Goal: Transaction & Acquisition: Purchase product/service

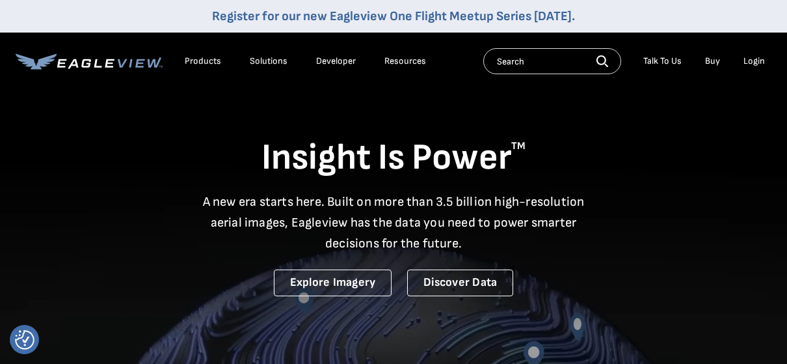
click at [755, 60] on div "Login" at bounding box center [753, 61] width 21 height 12
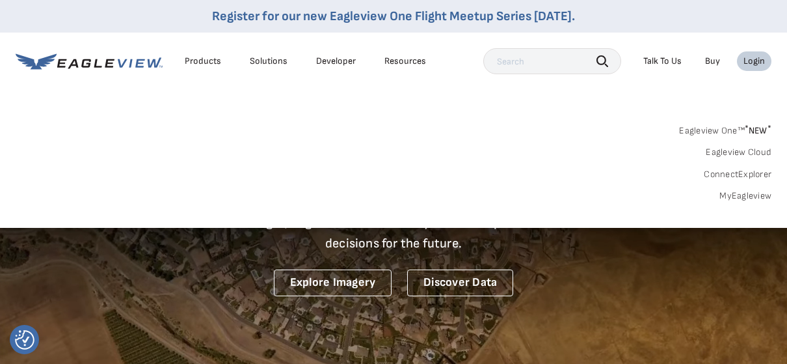
click at [735, 194] on link "MyEagleview" at bounding box center [745, 196] width 52 height 12
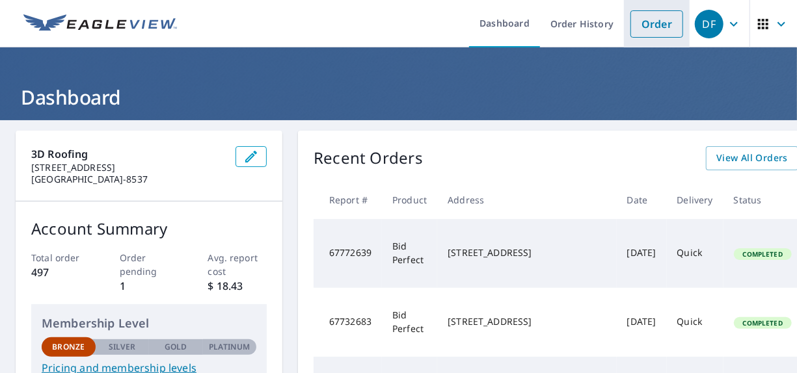
click at [647, 22] on link "Order" at bounding box center [656, 23] width 53 height 27
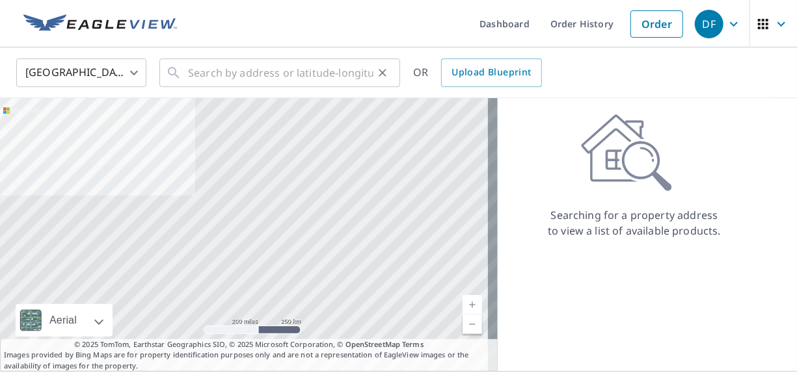
click at [185, 77] on div "​" at bounding box center [279, 73] width 241 height 29
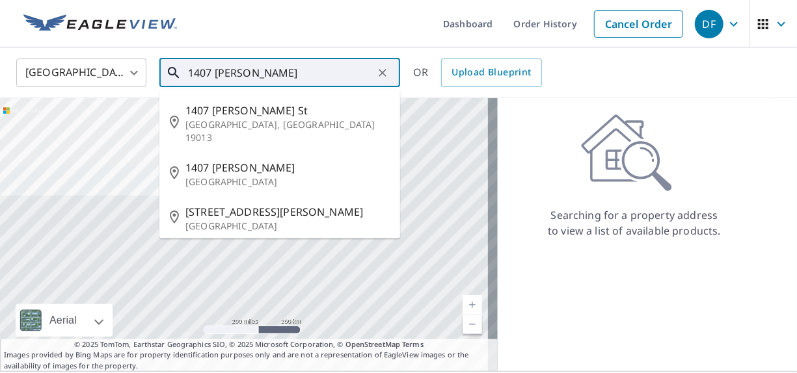
click at [185, 77] on div "1407 Perkins ​" at bounding box center [279, 73] width 241 height 29
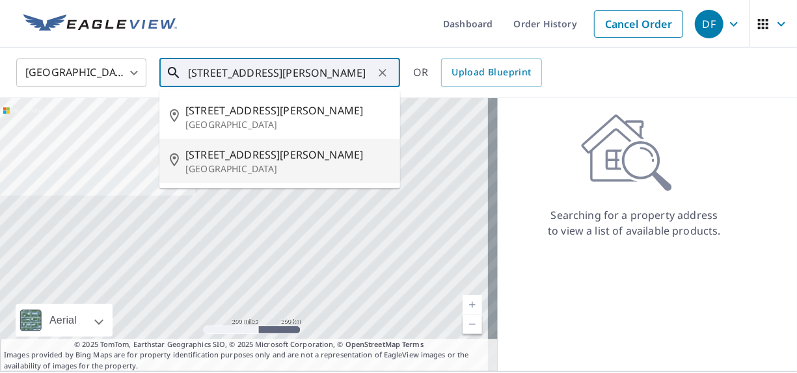
click at [221, 151] on span "1407 Perkins Ave" at bounding box center [287, 155] width 204 height 16
type input "1407 Perkins Ave Burlington, IA 52601"
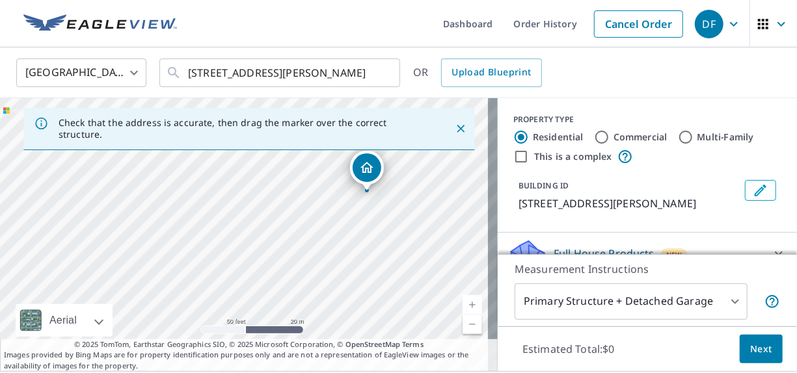
drag, startPoint x: 38, startPoint y: 269, endPoint x: 301, endPoint y: 239, distance: 265.1
click at [301, 239] on div "1407 Perkins Ave Burlington, IA 52601" at bounding box center [249, 234] width 498 height 273
drag, startPoint x: 403, startPoint y: 232, endPoint x: 388, endPoint y: 330, distance: 100.0
click at [388, 330] on div "1407 Perkins Ave Burlington, IA 52601" at bounding box center [249, 234] width 498 height 273
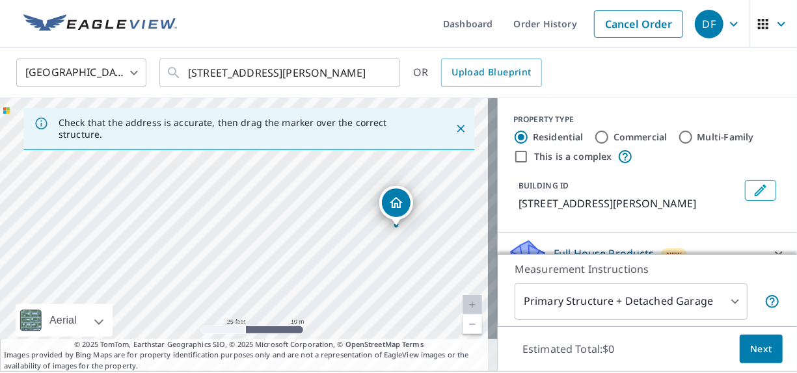
drag, startPoint x: 406, startPoint y: 176, endPoint x: 395, endPoint y: 199, distance: 25.3
drag, startPoint x: 252, startPoint y: 209, endPoint x: 253, endPoint y: 178, distance: 31.2
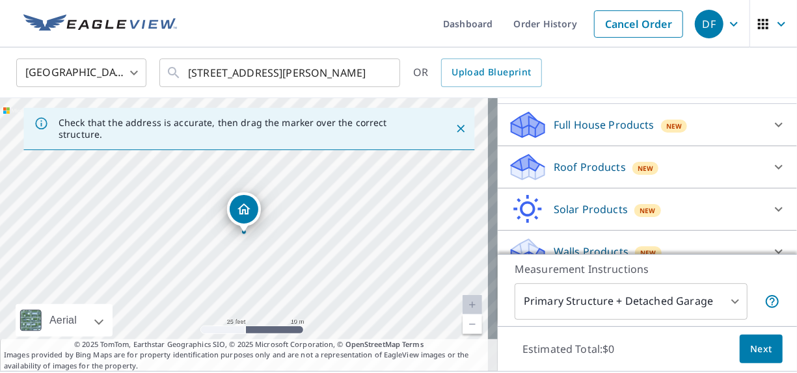
scroll to position [146, 0]
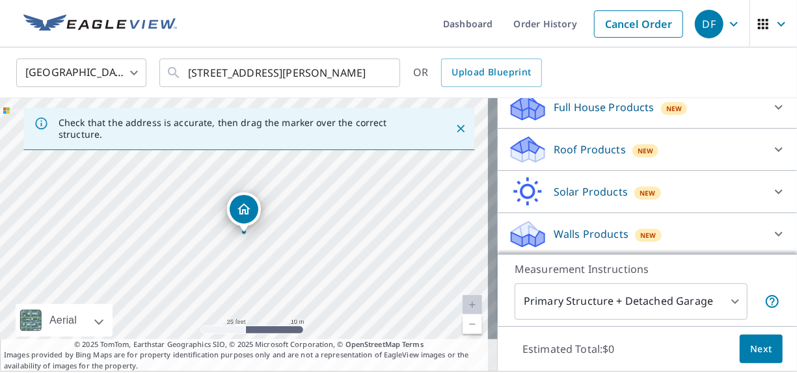
click at [517, 147] on icon at bounding box center [525, 145] width 29 height 16
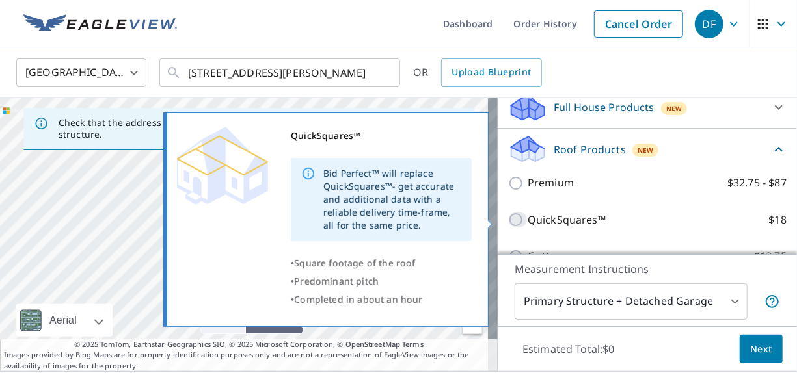
click at [508, 217] on input "QuickSquares™ $18" at bounding box center [518, 220] width 20 height 16
checkbox input "true"
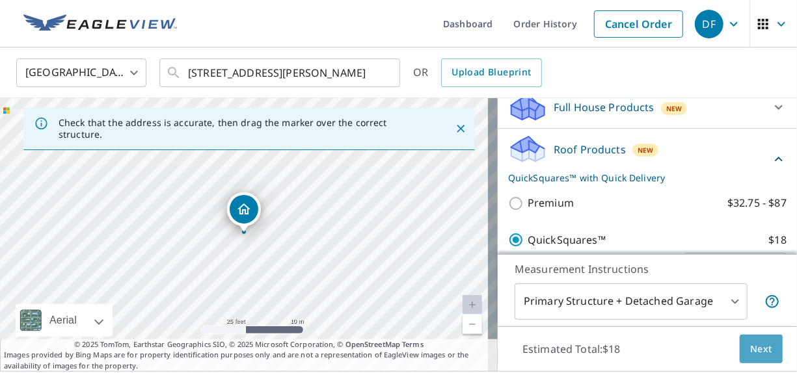
click at [752, 343] on span "Next" at bounding box center [761, 349] width 22 height 16
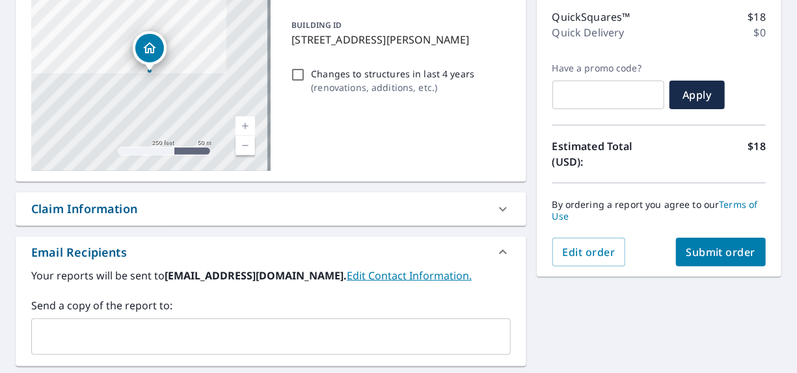
scroll to position [195, 0]
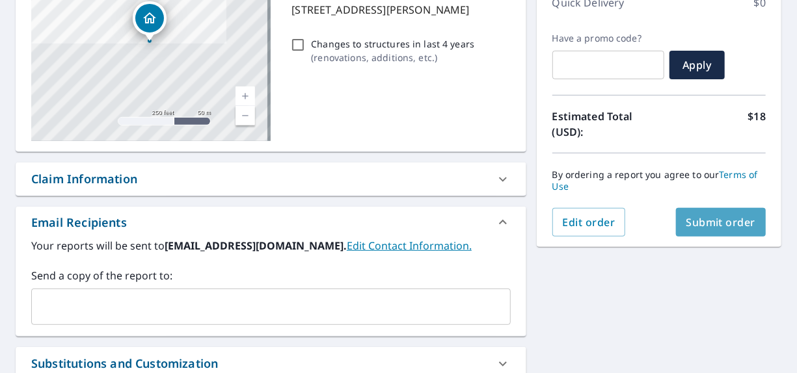
click at [711, 223] on span "Submit order" at bounding box center [721, 222] width 70 height 14
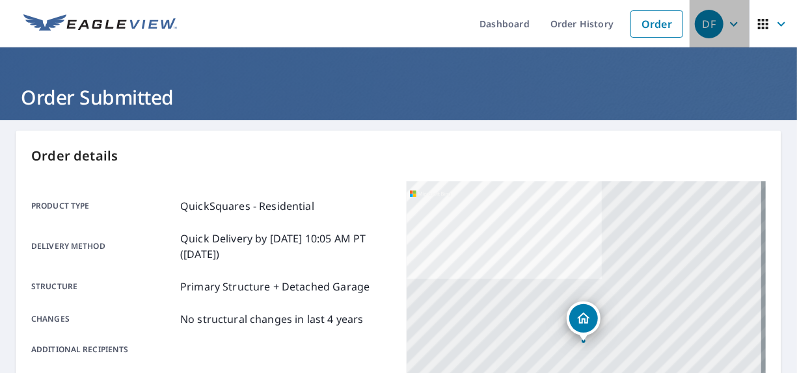
click at [699, 25] on div "DF" at bounding box center [709, 24] width 29 height 29
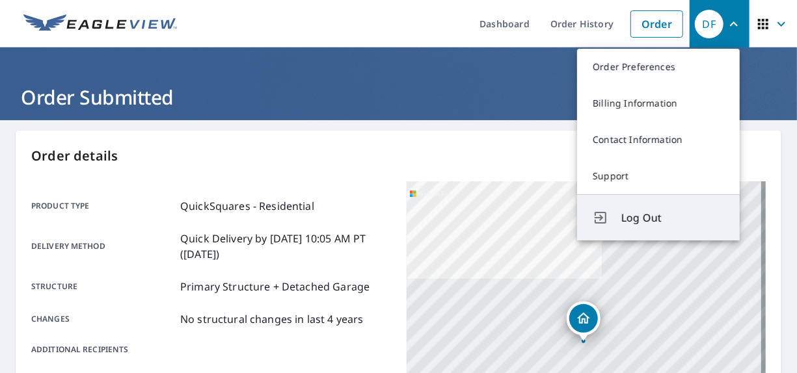
click at [666, 221] on span "Log Out" at bounding box center [672, 218] width 103 height 16
